Goal: Task Accomplishment & Management: Manage account settings

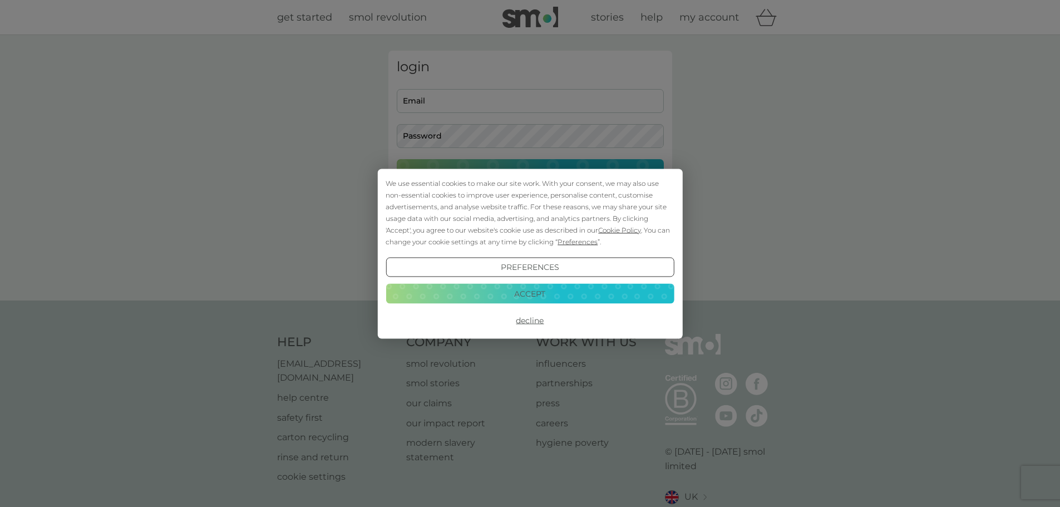
click at [534, 292] on button "Accept" at bounding box center [529, 294] width 288 height 20
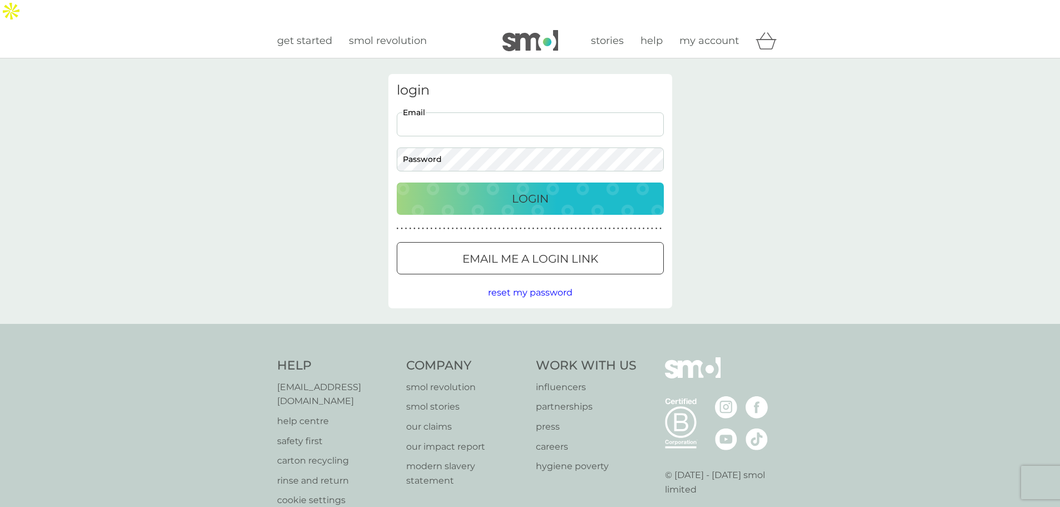
click at [427, 112] on input "Email" at bounding box center [530, 124] width 267 height 24
type input "[EMAIL_ADDRESS][DOMAIN_NAME]"
click at [524, 190] on p "Login" at bounding box center [530, 199] width 37 height 18
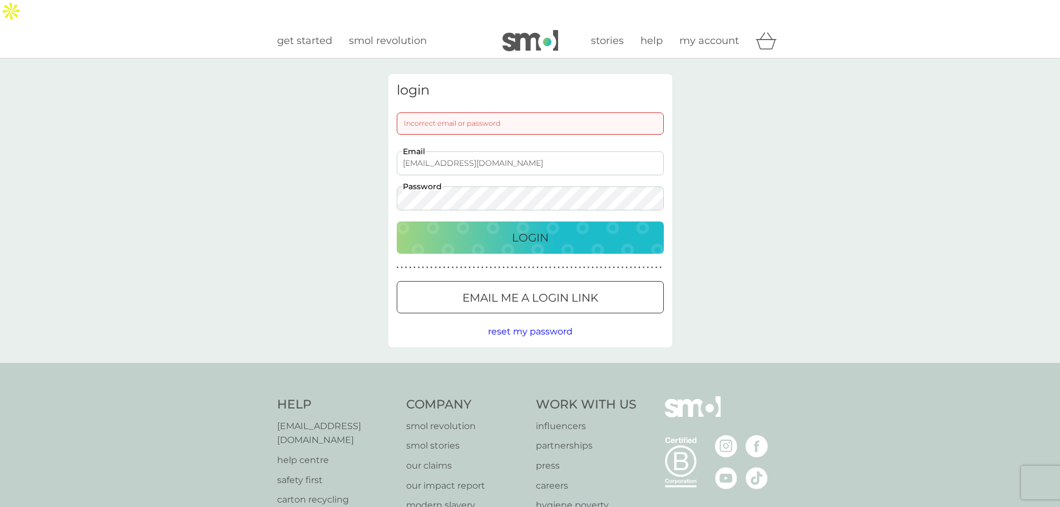
click at [517, 326] on span "reset my password" at bounding box center [530, 331] width 85 height 11
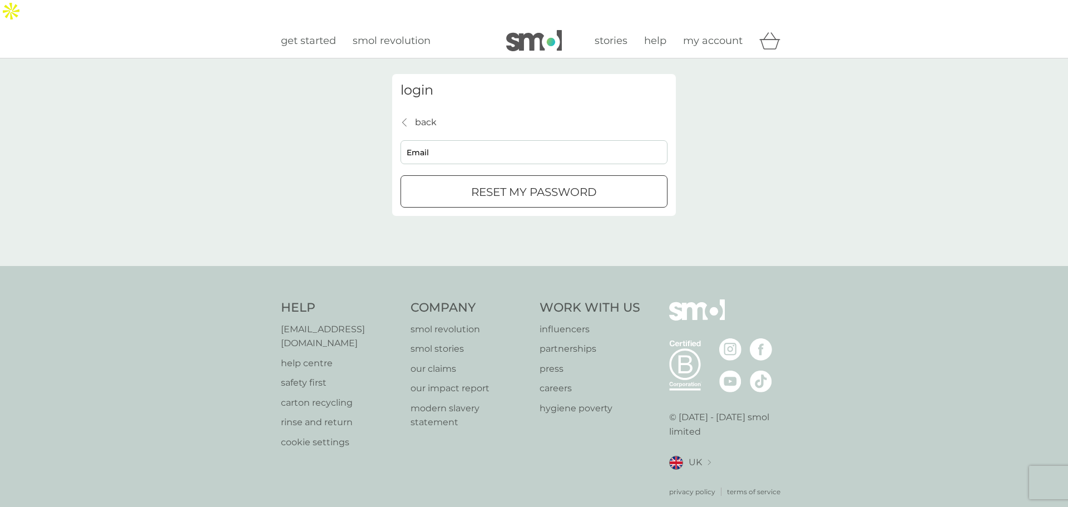
click at [427, 140] on input "Email" at bounding box center [533, 152] width 267 height 24
type input "[EMAIL_ADDRESS][DOMAIN_NAME]"
click at [502, 183] on p "reset my password" at bounding box center [534, 192] width 126 height 18
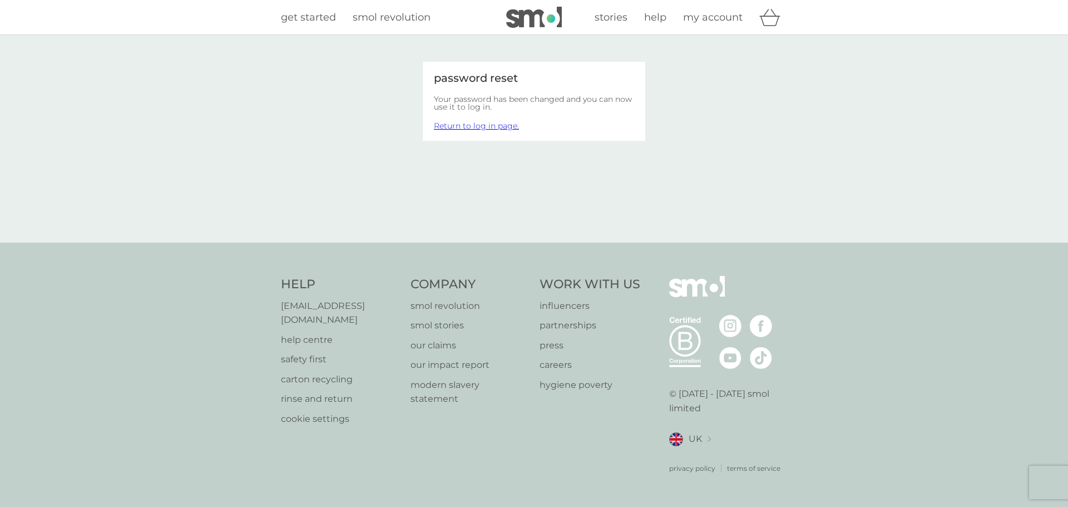
click at [492, 125] on link "Return to log in page." at bounding box center [476, 126] width 85 height 10
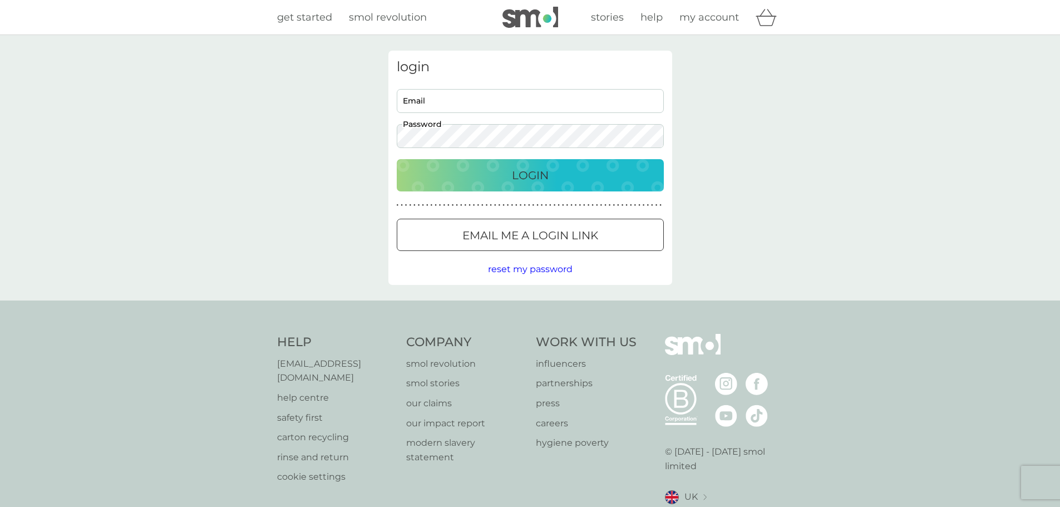
click at [478, 108] on input "Email" at bounding box center [530, 101] width 267 height 24
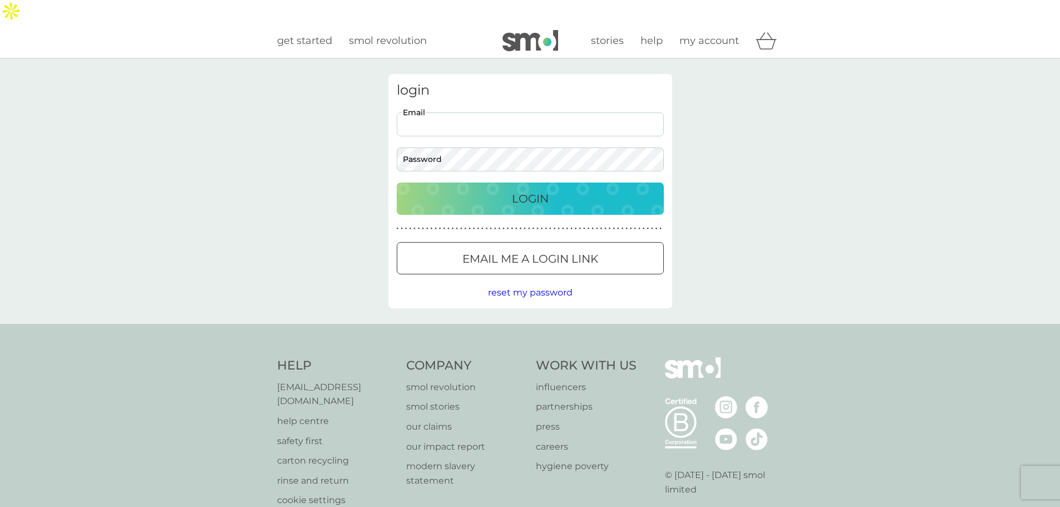
type input "[EMAIL_ADDRESS][DOMAIN_NAME]"
click at [527, 190] on p "Login" at bounding box center [530, 199] width 37 height 18
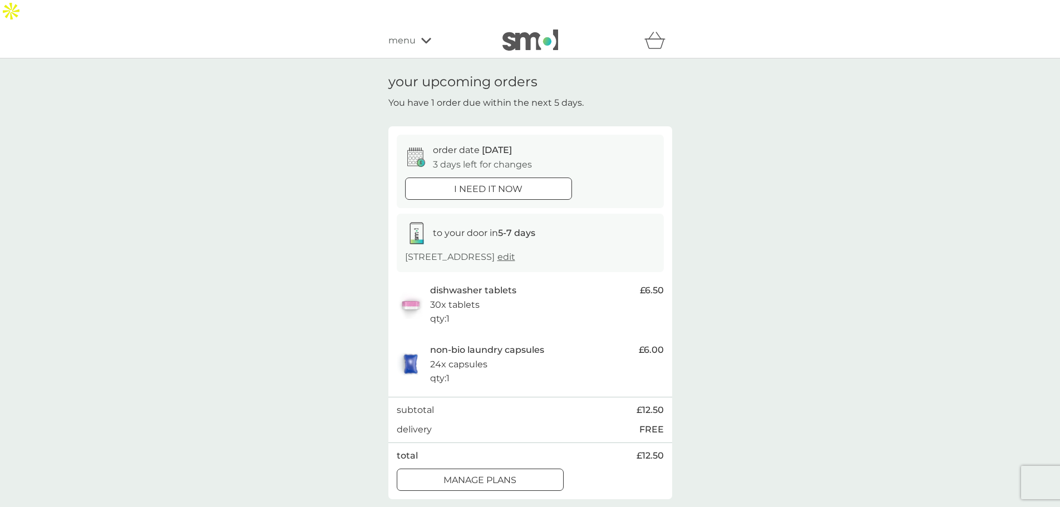
click at [501, 473] on p "manage plans" at bounding box center [479, 480] width 73 height 14
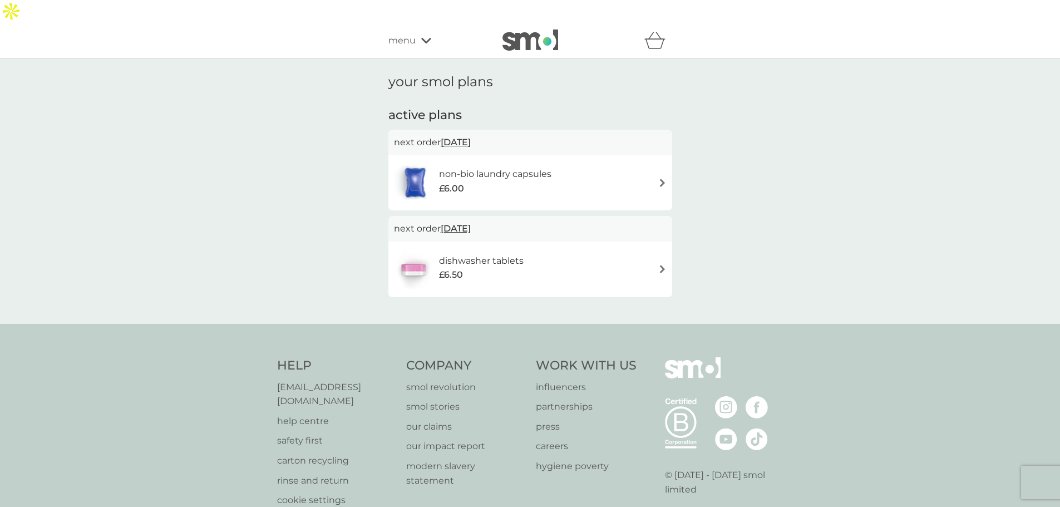
click at [629, 163] on div "non-bio laundry capsules £6.00" at bounding box center [530, 182] width 273 height 39
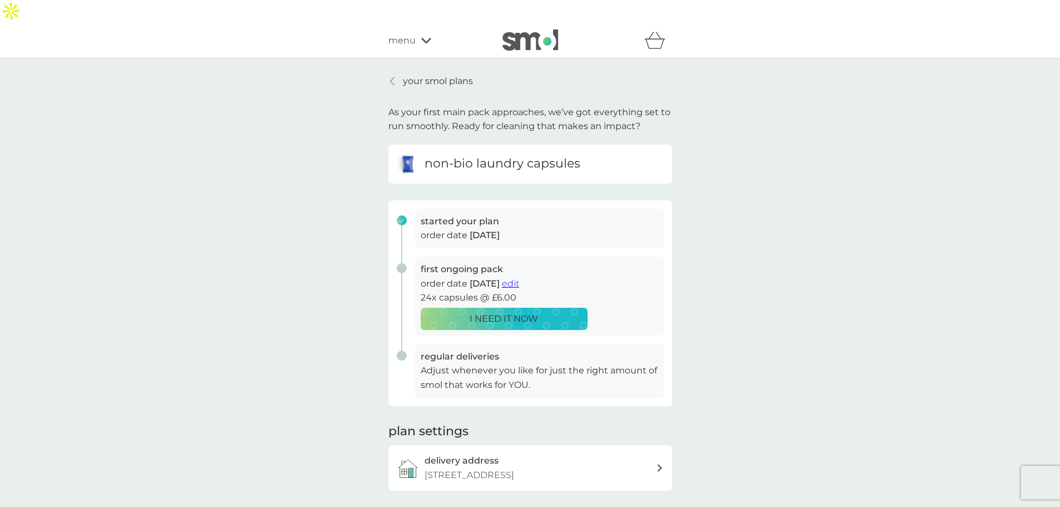
click at [518, 506] on span "cancel plan" at bounding box center [529, 514] width 51 height 11
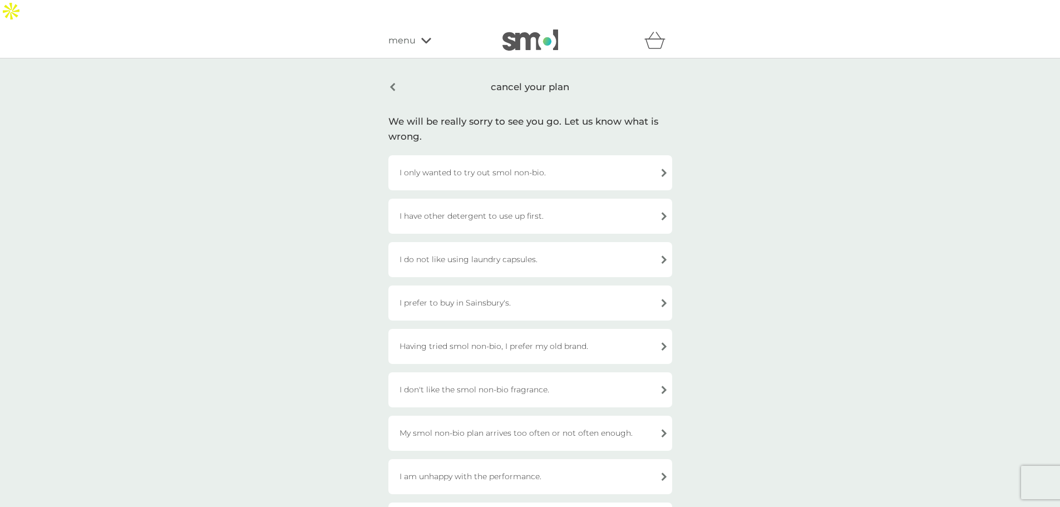
click at [612, 155] on div "I only wanted to try out smol non-bio." at bounding box center [530, 172] width 284 height 35
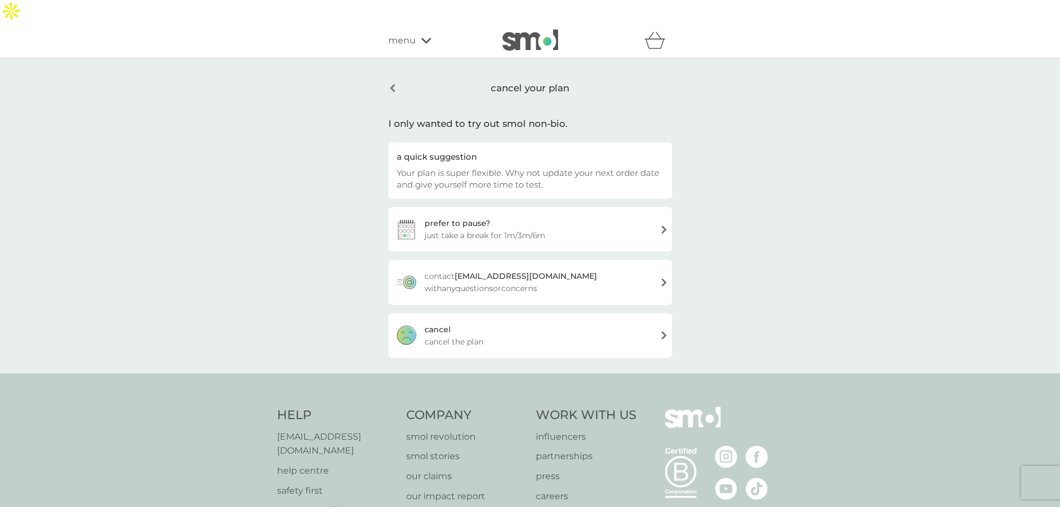
click at [575, 323] on div "cancel cancel the plan" at bounding box center [530, 335] width 284 height 44
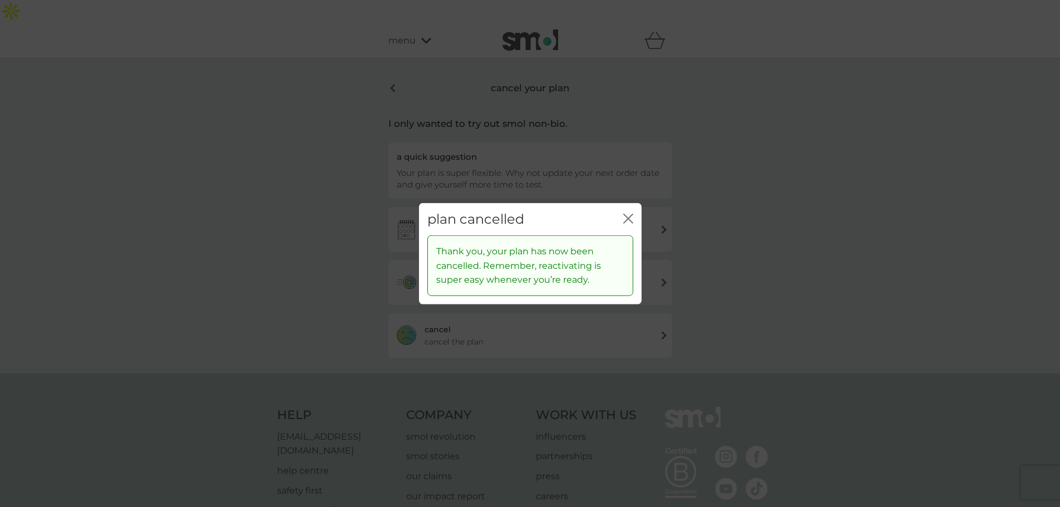
click at [625, 217] on icon "close" at bounding box center [628, 218] width 10 height 10
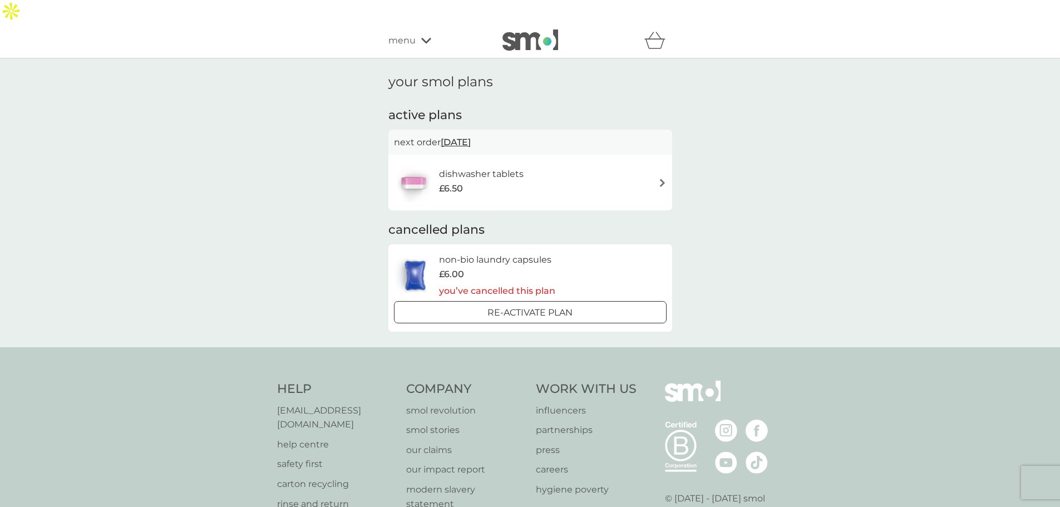
click at [489, 181] on div "£6.50" at bounding box center [481, 188] width 85 height 14
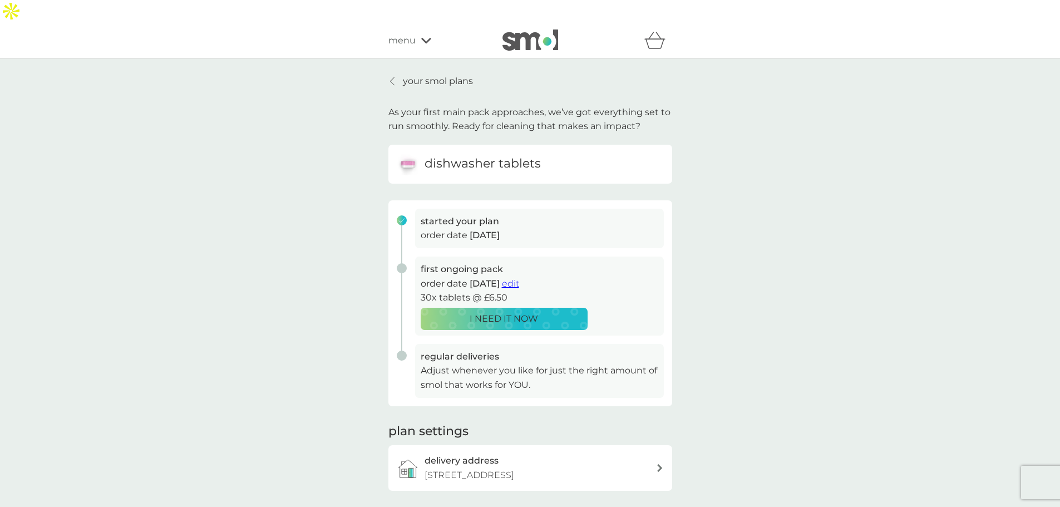
click at [516, 506] on span "cancel plan" at bounding box center [529, 514] width 51 height 11
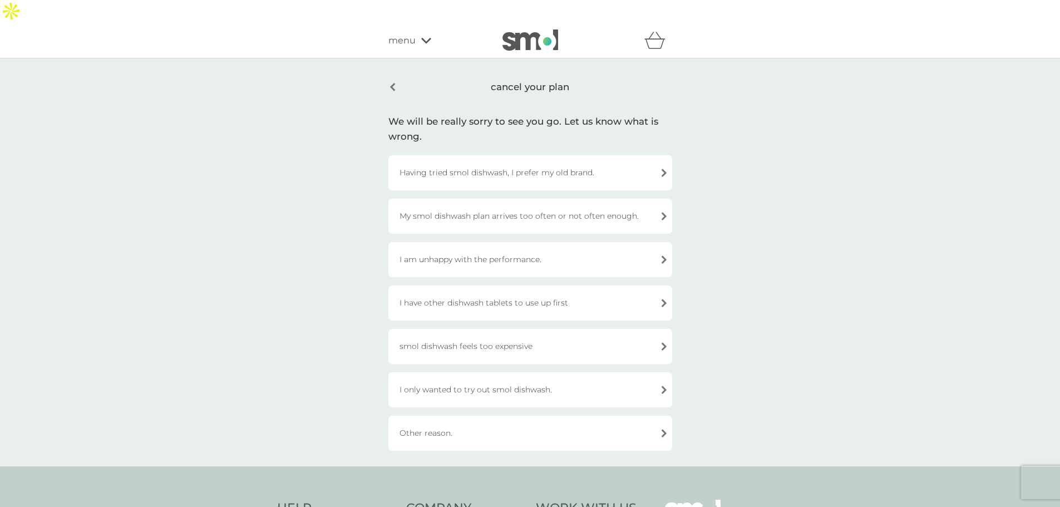
click at [492, 155] on div "Having tried smol dishwash, I prefer my old brand." at bounding box center [530, 172] width 284 height 35
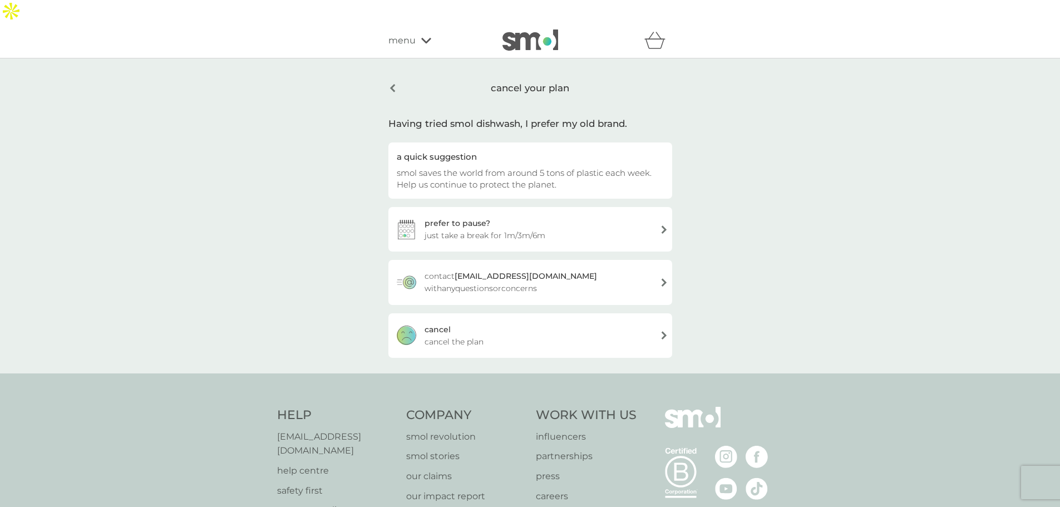
click at [498, 313] on div "cancel cancel the plan" at bounding box center [530, 335] width 284 height 44
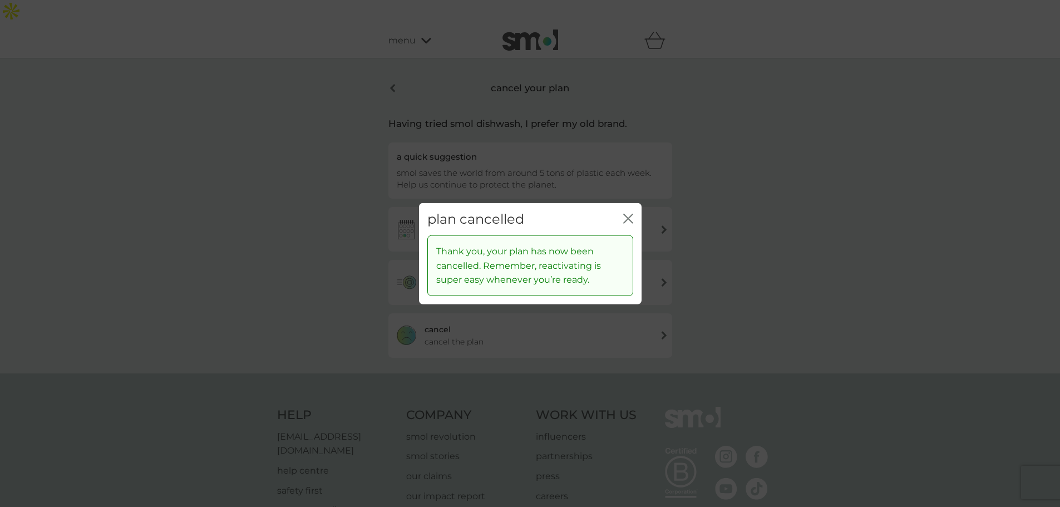
click at [628, 219] on icon "close" at bounding box center [630, 218] width 4 height 9
